Goal: Task Accomplishment & Management: Use online tool/utility

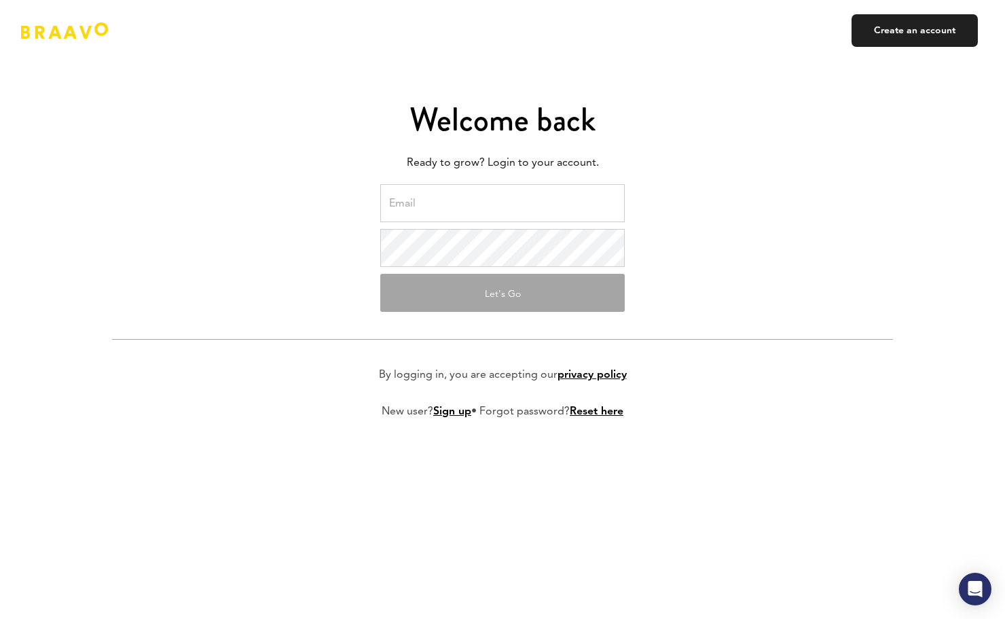
type input "[EMAIL_ADDRESS][DOMAIN_NAME]"
click at [471, 293] on button "Let's Go" at bounding box center [502, 293] width 244 height 38
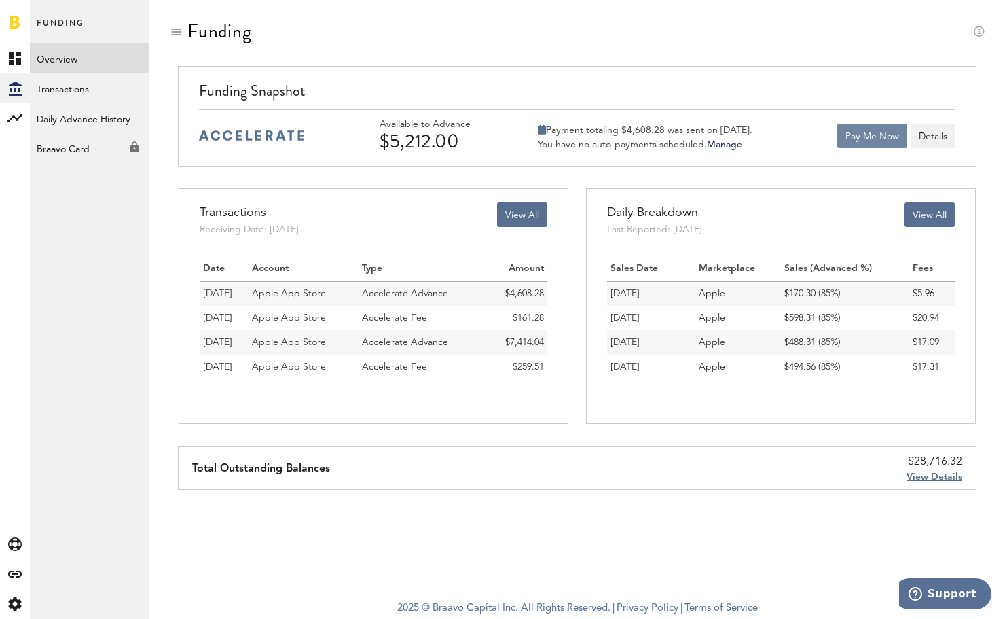
click at [862, 139] on button "Pay Me Now" at bounding box center [872, 136] width 70 height 24
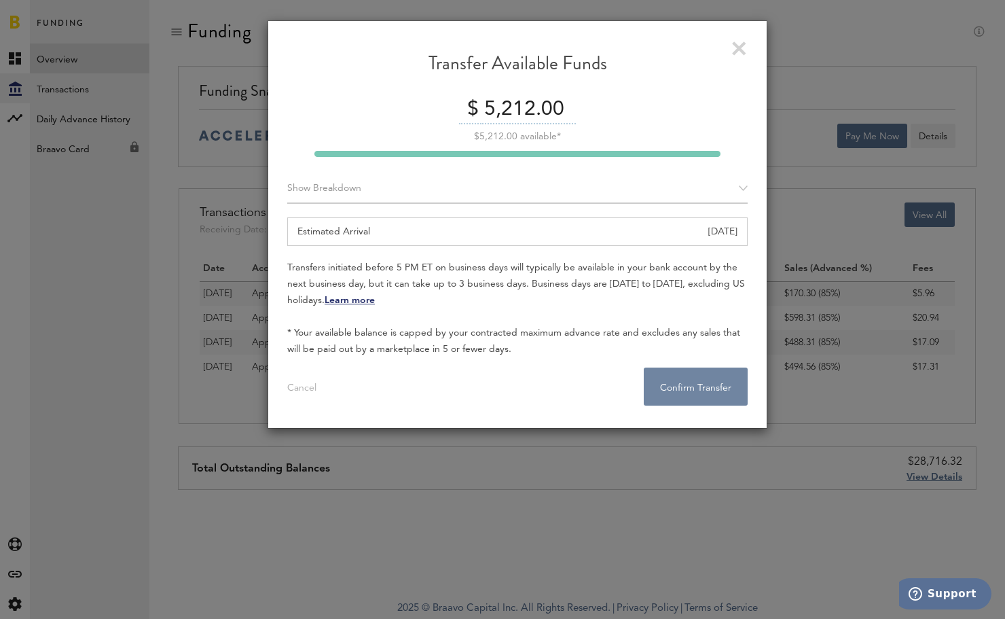
click at [710, 382] on button "Confirm Transfer . . ." at bounding box center [696, 386] width 104 height 38
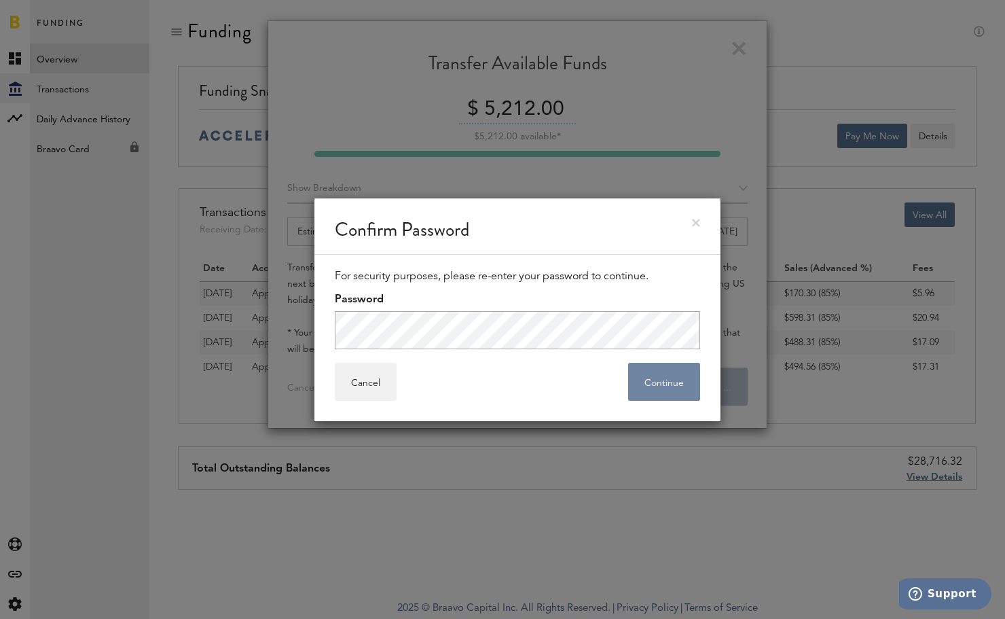
click at [645, 384] on button "Continue" at bounding box center [664, 382] width 72 height 38
